Goal: Navigation & Orientation: Find specific page/section

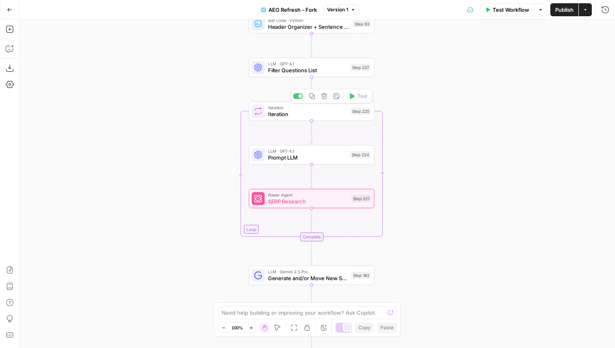
click at [215, 147] on div "true false Workflow Set Inputs Inputs Content Processing Convert Content Format…" at bounding box center [317, 184] width 595 height 329
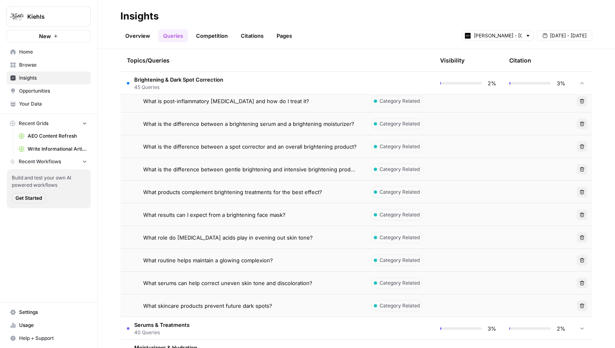
scroll to position [1384, 0]
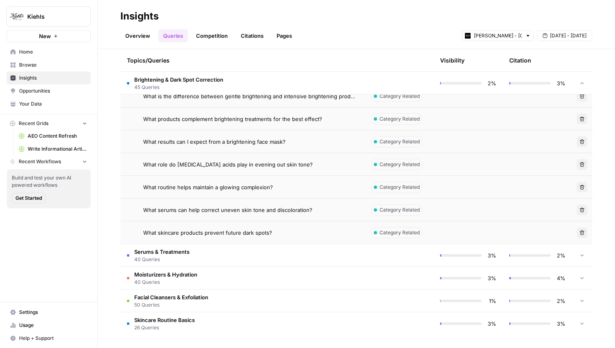
click at [158, 251] on span "Serums & Treatments" at bounding box center [161, 252] width 55 height 8
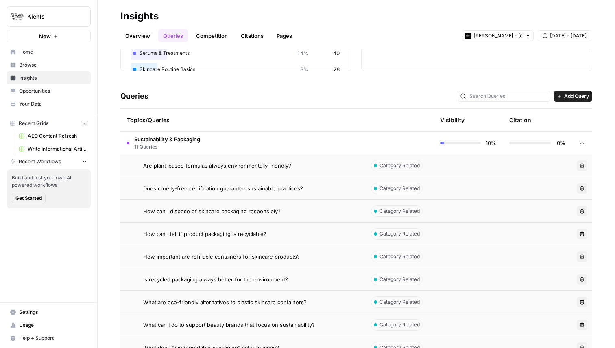
scroll to position [0, 0]
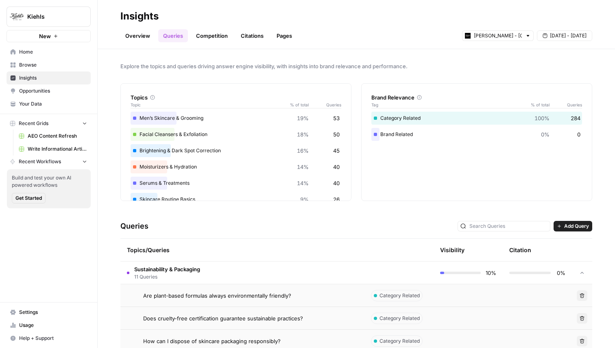
click at [40, 85] on link "Opportunities" at bounding box center [49, 91] width 84 height 13
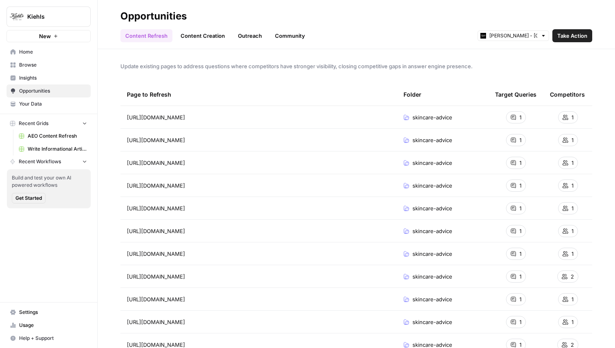
click at [45, 72] on link "Insights" at bounding box center [49, 78] width 84 height 13
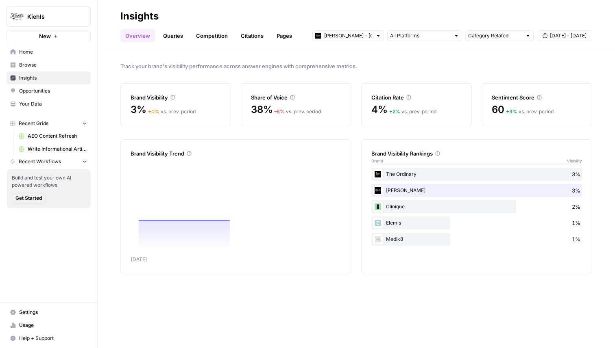
click at [45, 58] on link "Home" at bounding box center [49, 52] width 84 height 13
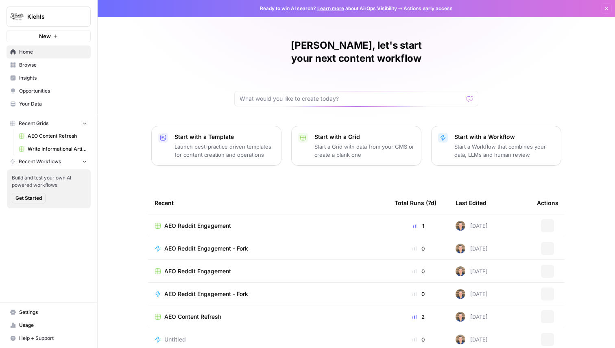
click at [43, 63] on span "Browse" at bounding box center [53, 64] width 68 height 7
